Goal: Find specific page/section: Find specific page/section

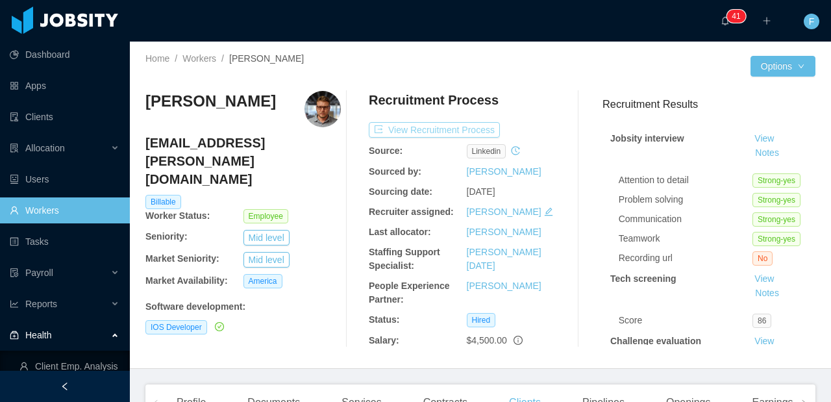
scroll to position [0, 653]
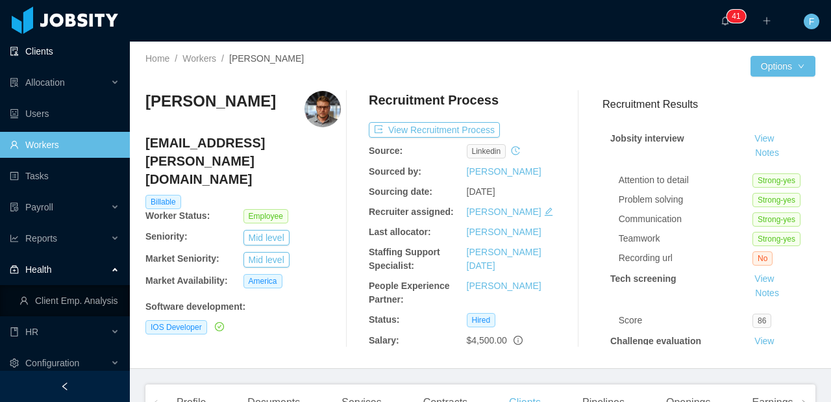
click at [51, 62] on link "Clients" at bounding box center [65, 51] width 110 height 26
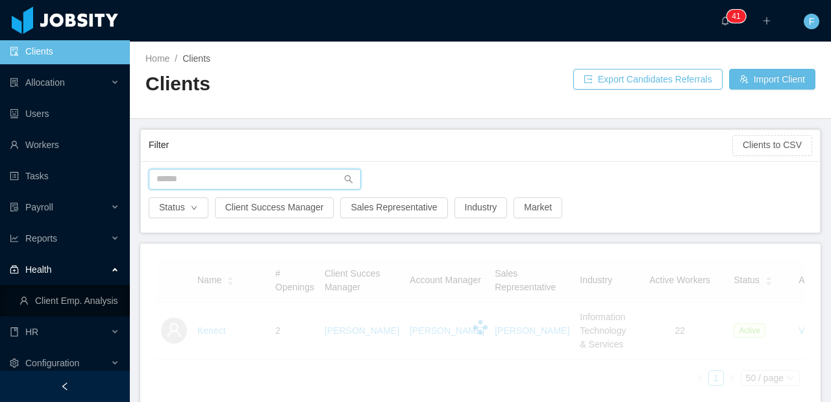
click at [206, 172] on input "text" at bounding box center [255, 179] width 212 height 21
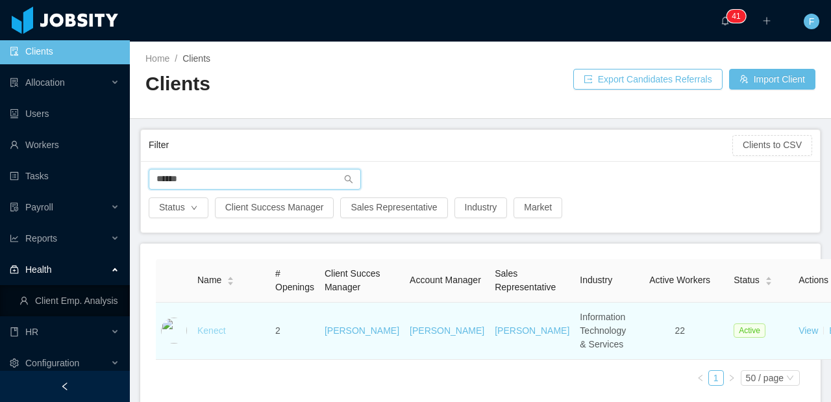
type input "******"
click at [206, 335] on link "Kenect" at bounding box center [211, 330] width 29 height 10
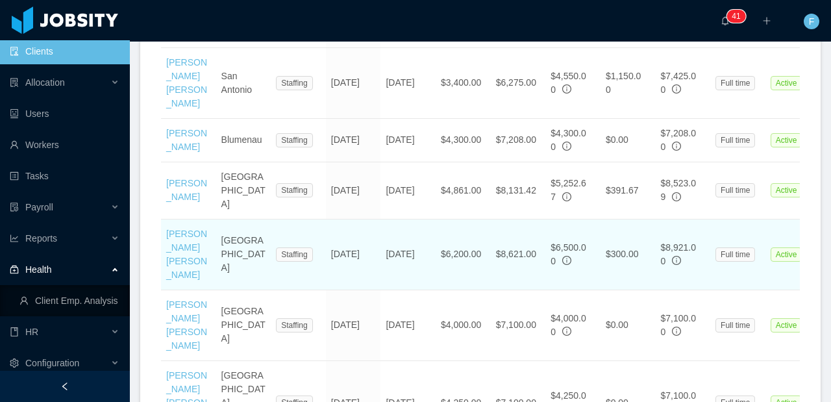
scroll to position [1060, 0]
